Goal: Navigation & Orientation: Find specific page/section

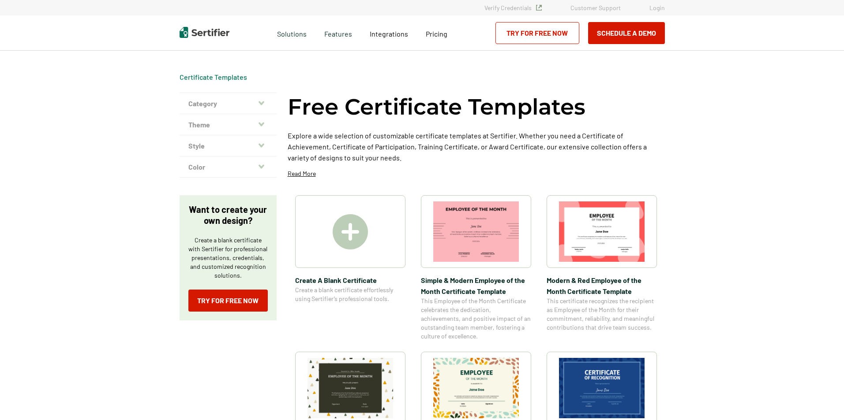
click at [360, 232] on img at bounding box center [350, 231] width 35 height 35
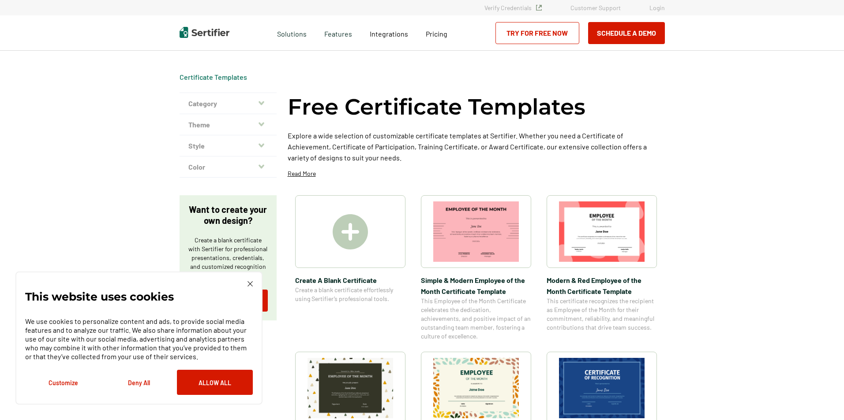
click at [348, 234] on img at bounding box center [350, 231] width 35 height 35
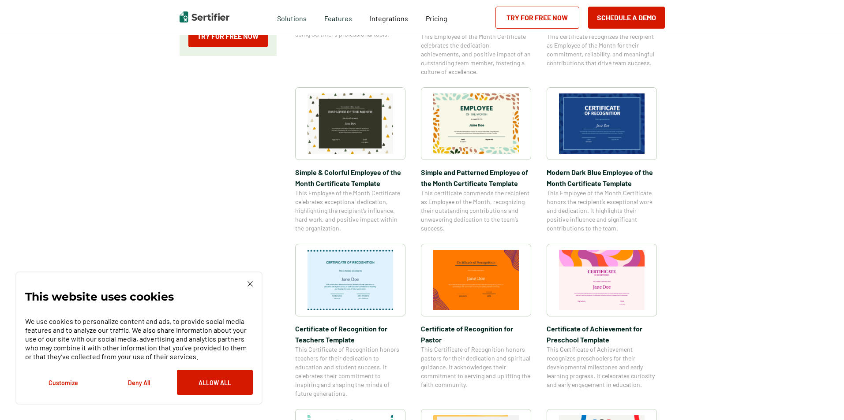
scroll to position [397, 0]
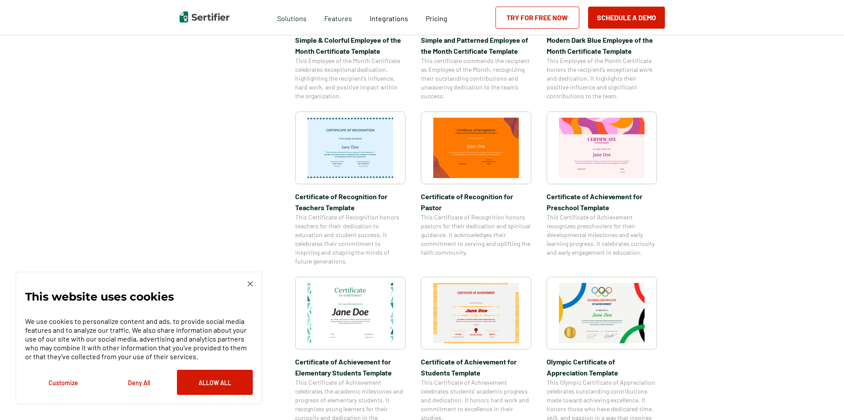
click at [248, 285] on img at bounding box center [249, 283] width 5 height 5
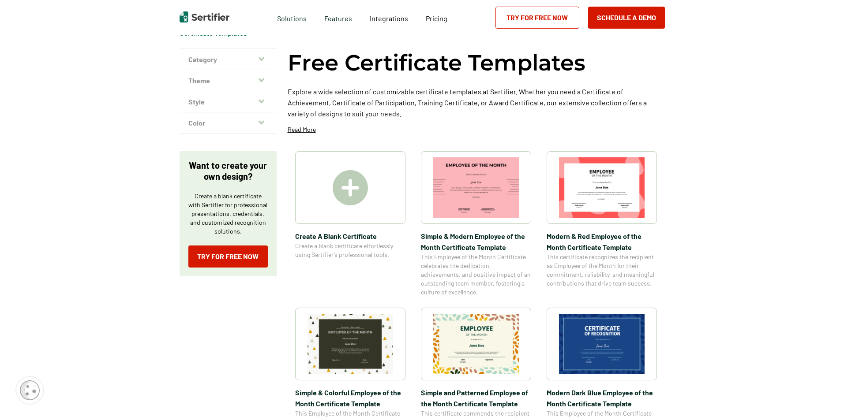
scroll to position [0, 0]
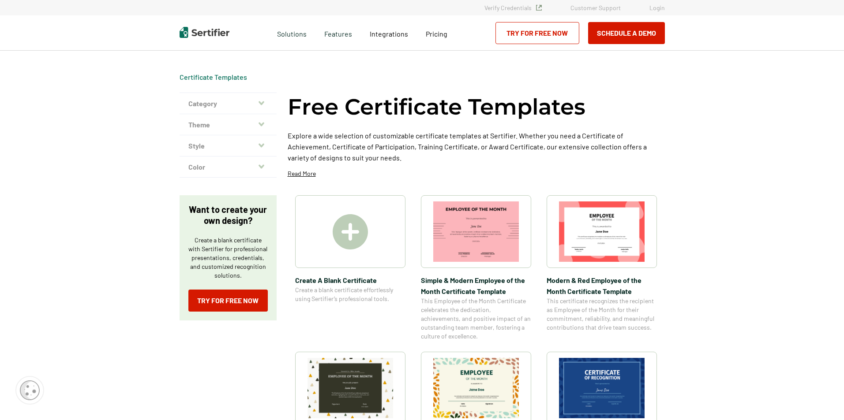
click at [213, 110] on button "Category" at bounding box center [227, 103] width 97 height 21
